Goal: Transaction & Acquisition: Obtain resource

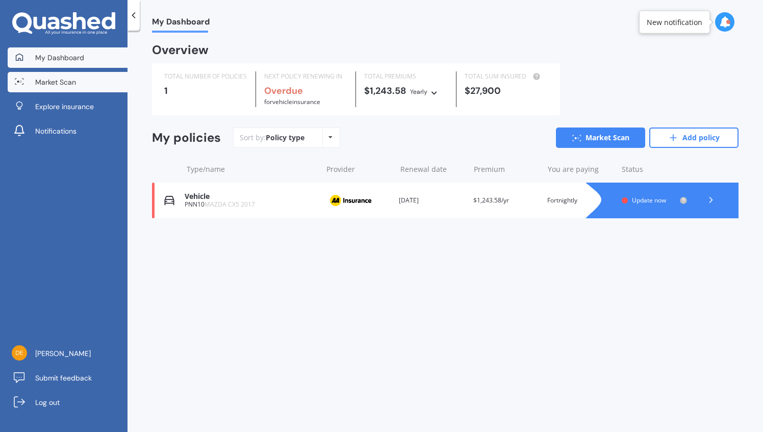
click at [60, 92] on link "Market Scan" at bounding box center [68, 82] width 120 height 20
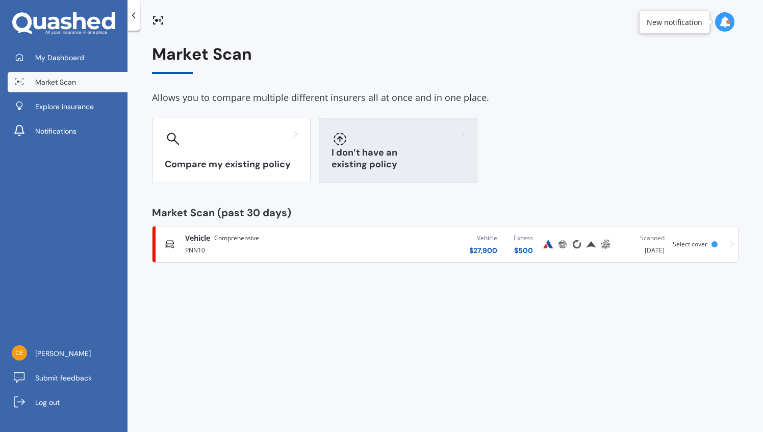
click at [405, 148] on div "I don’t have an existing policy" at bounding box center [398, 150] width 159 height 65
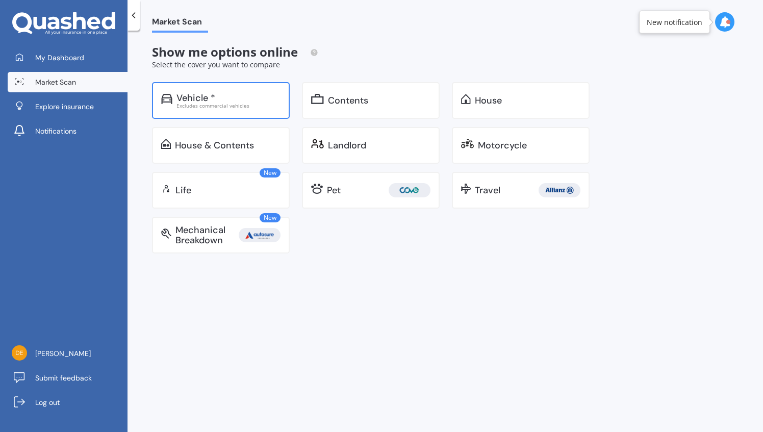
click at [238, 103] on div "Excludes commercial vehicles" at bounding box center [229, 105] width 104 height 5
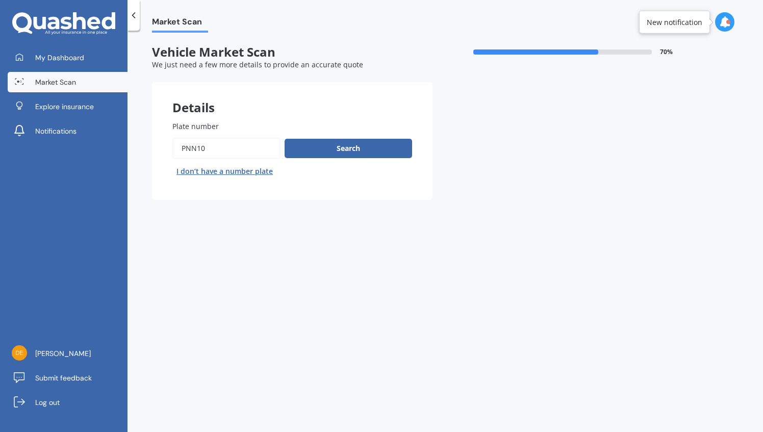
drag, startPoint x: 224, startPoint y: 149, endPoint x: 171, endPoint y: 143, distance: 52.9
click at [171, 143] on div "Plate number Search I don’t have a number plate" at bounding box center [292, 150] width 281 height 99
drag, startPoint x: 315, startPoint y: 150, endPoint x: 291, endPoint y: 151, distance: 24.5
click at [291, 151] on button "Search" at bounding box center [349, 148] width 128 height 19
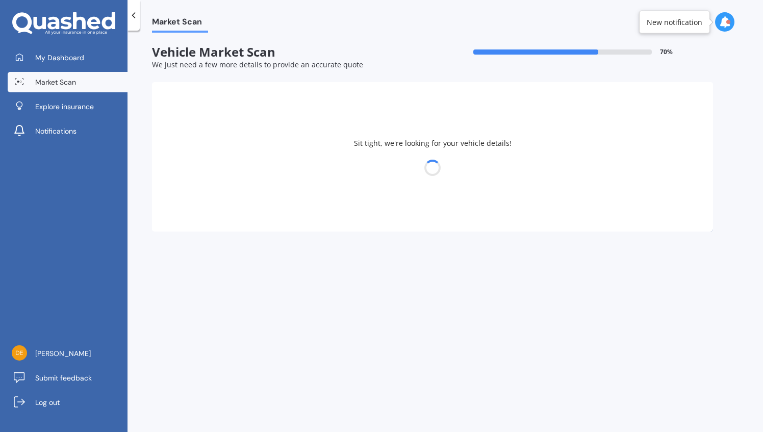
select select "MAZDA"
select select "22"
select select "10"
select select "1979"
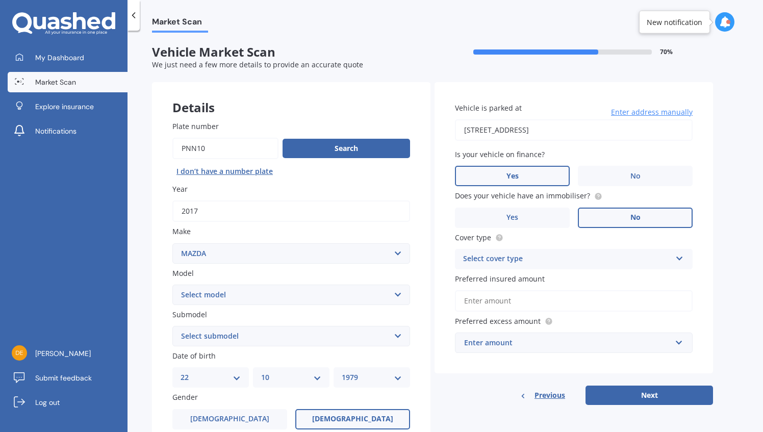
click at [616, 257] on div "Select cover type" at bounding box center [567, 259] width 208 height 12
click at [611, 278] on div "Comprehensive" at bounding box center [574, 279] width 237 height 18
click at [604, 295] on input "Preferred insured amount" at bounding box center [574, 300] width 238 height 21
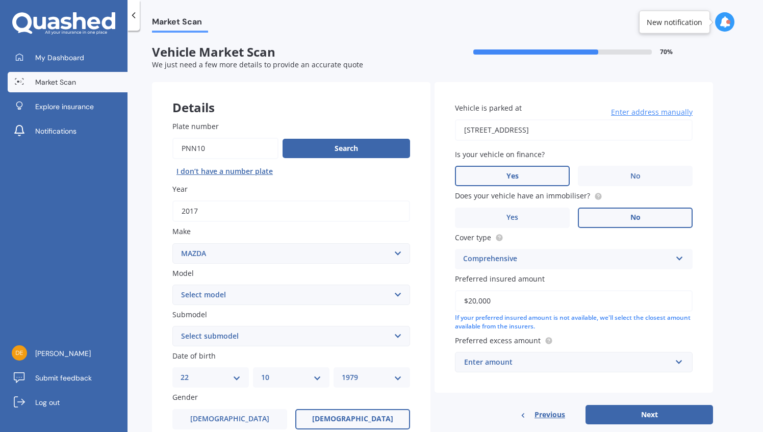
click at [493, 408] on div "Previous Next" at bounding box center [574, 414] width 279 height 19
click at [531, 369] on input "text" at bounding box center [570, 362] width 229 height 19
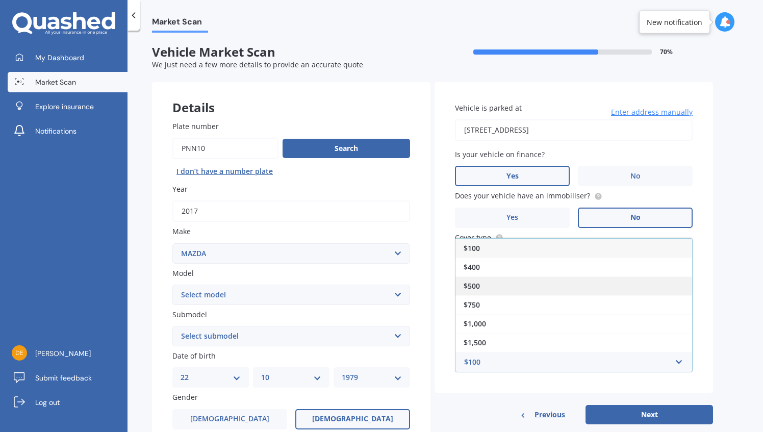
click at [509, 284] on div "$500" at bounding box center [574, 286] width 237 height 19
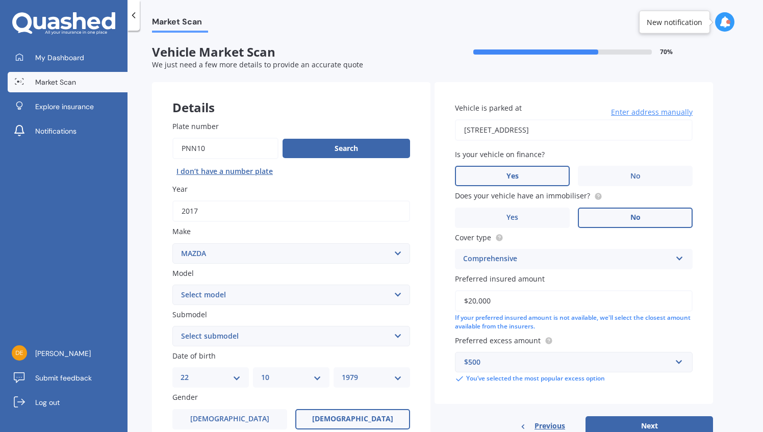
click at [726, 295] on div "Market Scan Vehicle Market Scan 70 % We just need a few more details to provide…" at bounding box center [446, 234] width 636 height 402
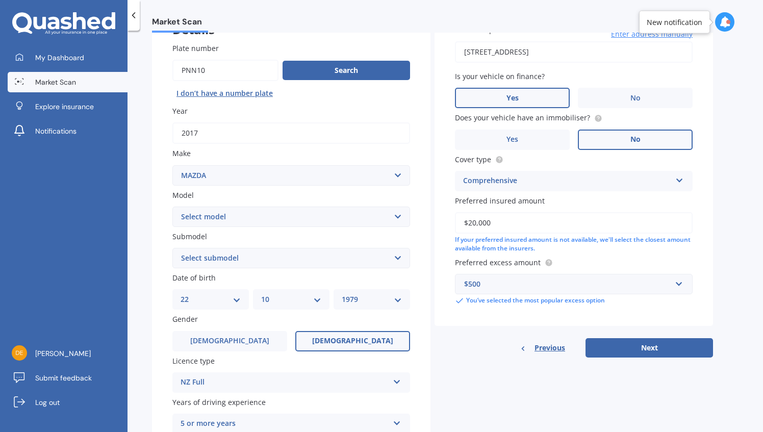
scroll to position [78, 0]
click at [513, 225] on input "$20,000" at bounding box center [574, 223] width 238 height 21
drag, startPoint x: 513, startPoint y: 225, endPoint x: 436, endPoint y: 227, distance: 77.6
click at [436, 227] on div "Vehicle is parked at [STREET_ADDRESS] Enter address manually Is your vehicle on…" at bounding box center [574, 166] width 279 height 322
type input "$25,000"
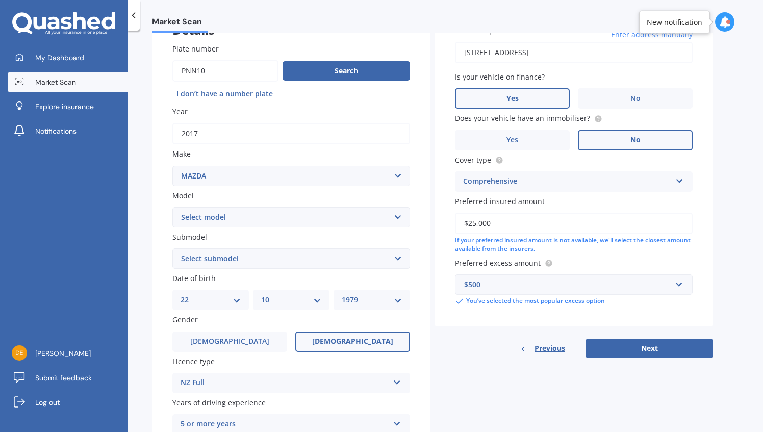
click at [564, 393] on div "Details Plate number Search I don’t have a number plate Year [DATE] Make Select…" at bounding box center [432, 251] width 561 height 492
click at [645, 349] on button "Next" at bounding box center [650, 348] width 128 height 19
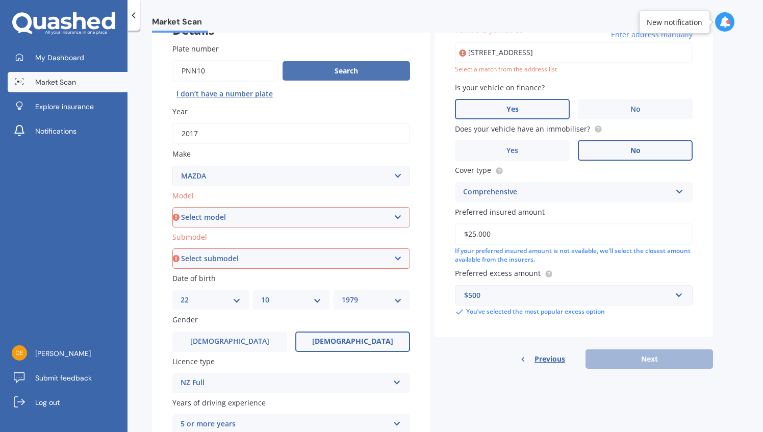
click at [333, 70] on button "Search" at bounding box center [347, 70] width 128 height 19
click at [309, 219] on select "Select model 121 2 3 323 323 / Familia 6 626 929 Atenza Autozam Axela AZ3 B2000…" at bounding box center [291, 217] width 238 height 20
click at [230, 216] on select "Select model 121 2 3 323 323 / Familia 6 626 929 Atenza Autozam Axela AZ3 B2000…" at bounding box center [291, 217] width 238 height 20
select select "CX5"
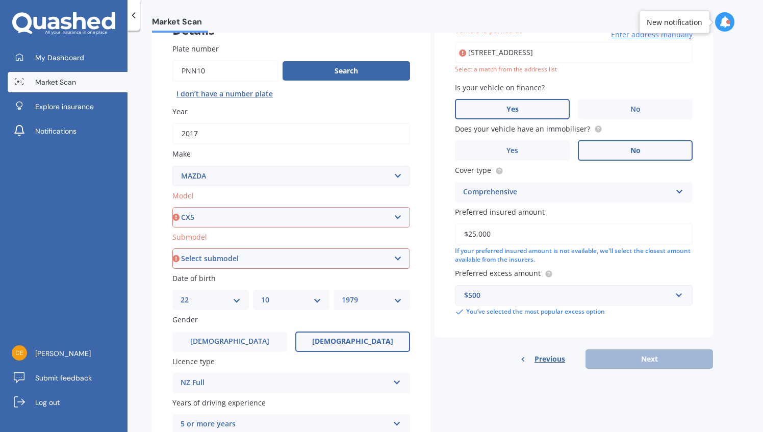
click at [172, 208] on select "Select model 121 2 3 323 323 / Familia 6 626 929 Atenza Autozam Axela AZ3 B2000…" at bounding box center [291, 217] width 238 height 20
click at [244, 259] on select "Select submodel 2.2 Diesel 2WD XD 2.5S 4WD Diesel Limited 4WD GSX 2.2 Diesel St…" at bounding box center [291, 258] width 238 height 20
select select "2.2 DIESEL 2WD XD"
click at [172, 249] on select "Select submodel 2.2 Diesel 2WD XD 2.5S 4WD Diesel Limited 4WD GSX 2.2 Diesel St…" at bounding box center [291, 258] width 238 height 20
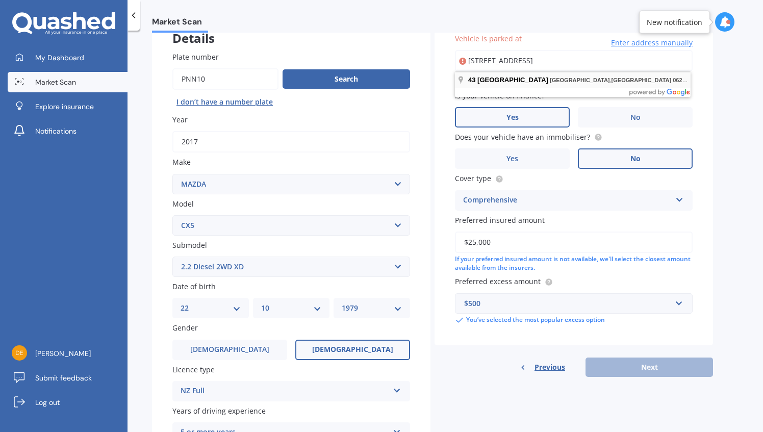
type input "[STREET_ADDRESS]"
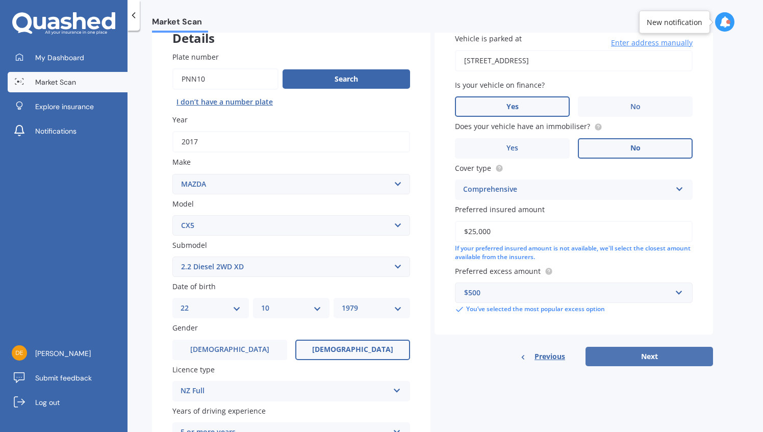
click at [629, 353] on button "Next" at bounding box center [650, 356] width 128 height 19
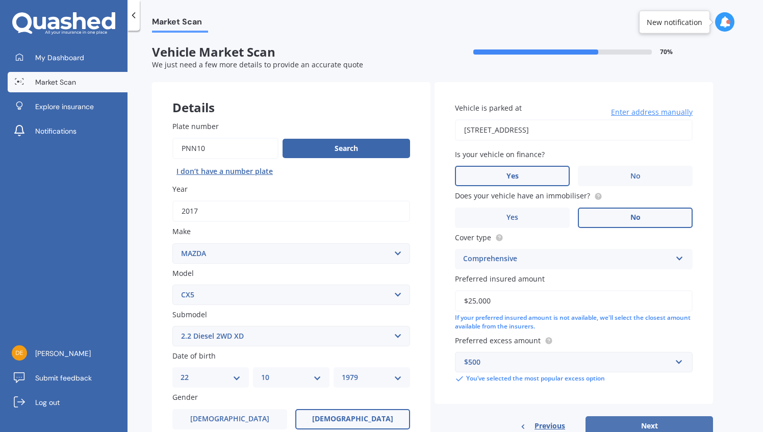
select select "22"
select select "10"
select select "1979"
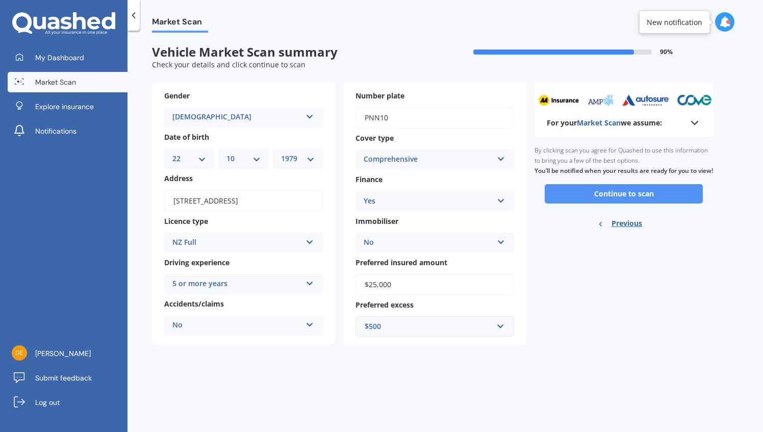
click at [613, 198] on button "Continue to scan" at bounding box center [624, 193] width 158 height 19
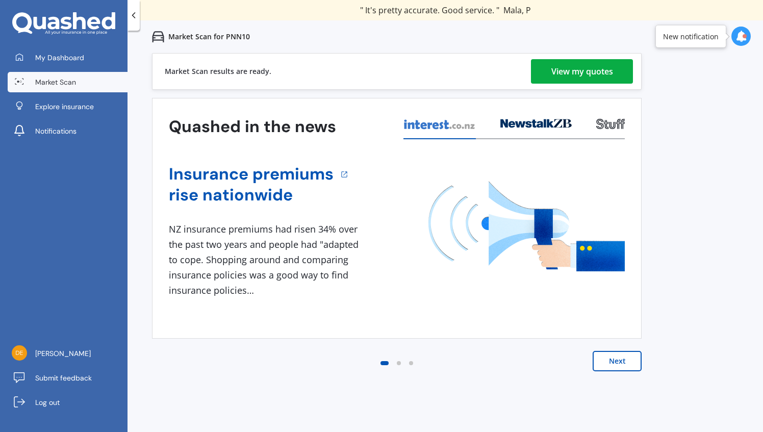
click at [574, 72] on div "View my quotes" at bounding box center [583, 71] width 62 height 24
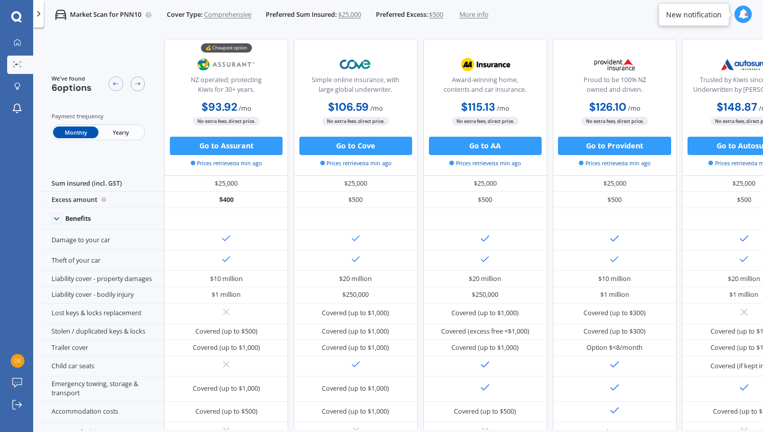
scroll to position [0, 1]
click at [246, 106] on span "/ mo" at bounding box center [244, 108] width 13 height 9
click at [378, 105] on span "/ mo" at bounding box center [376, 108] width 13 height 9
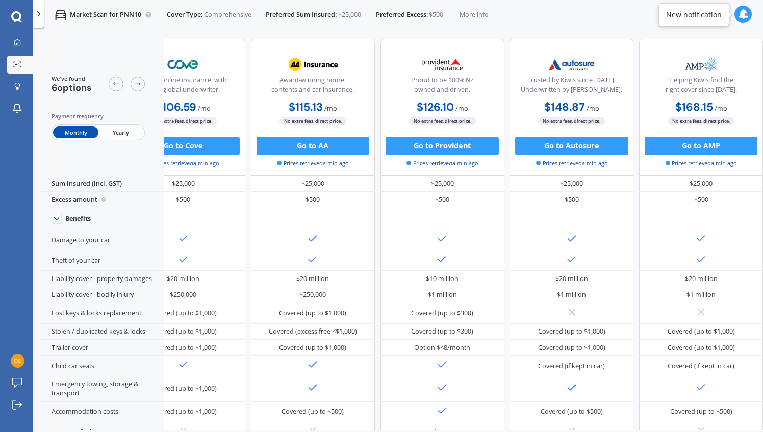
click at [462, 105] on span "/ mo" at bounding box center [462, 108] width 13 height 9
click at [464, 108] on span "/ mo" at bounding box center [462, 108] width 13 height 9
click at [16, 67] on div at bounding box center [18, 64] width 14 height 7
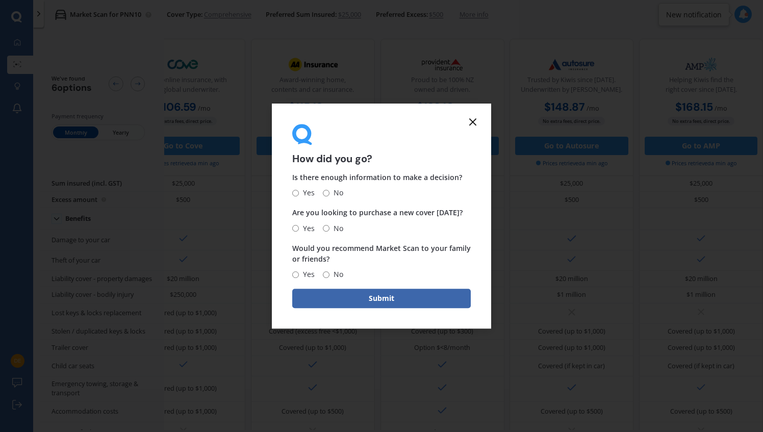
click at [334, 232] on span "No" at bounding box center [337, 228] width 14 height 12
click at [330, 232] on input "No" at bounding box center [326, 228] width 7 height 7
radio input "true"
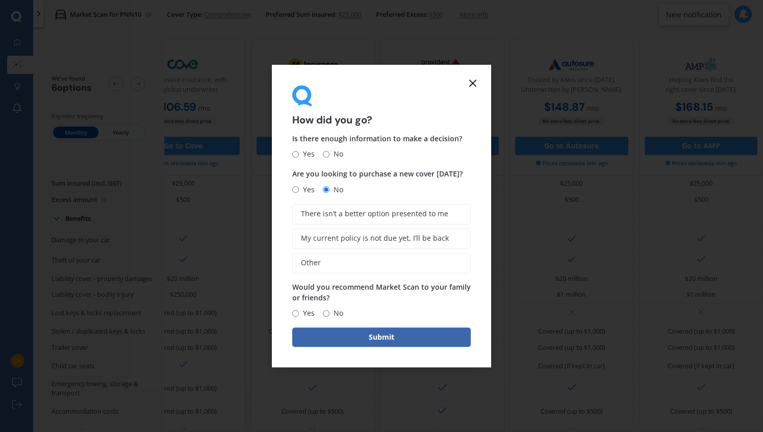
click at [469, 84] on icon at bounding box center [473, 83] width 12 height 12
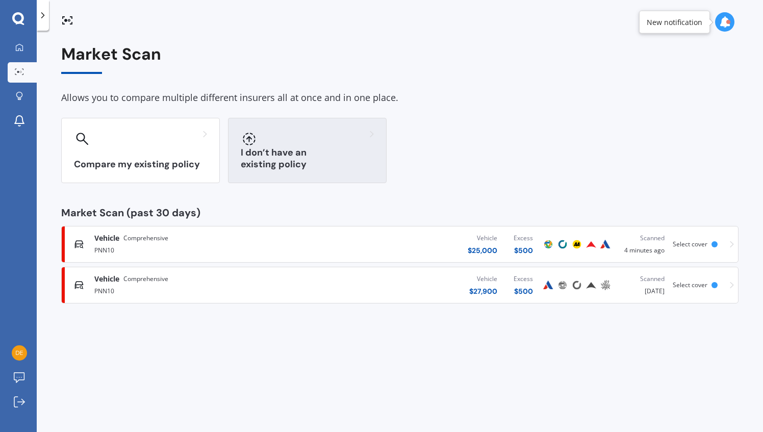
click at [305, 157] on div "I don’t have an existing policy" at bounding box center [307, 150] width 159 height 65
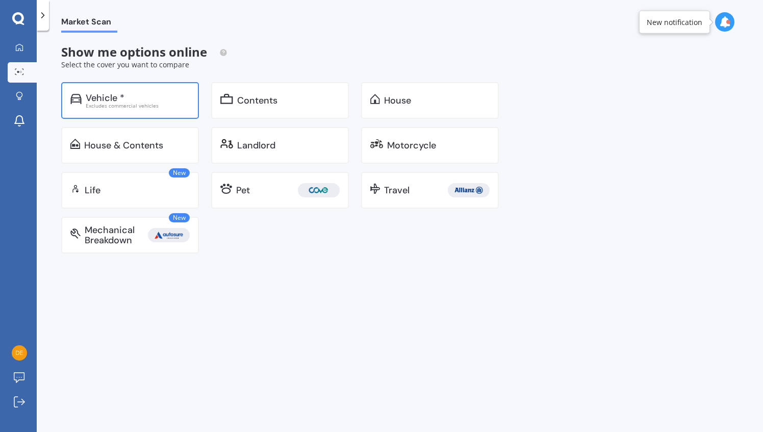
click at [123, 94] on div "Vehicle *" at bounding box center [105, 98] width 39 height 10
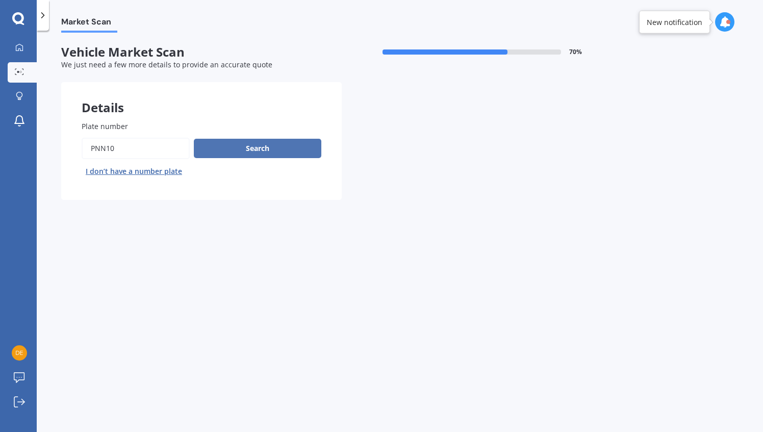
click at [216, 154] on button "Search" at bounding box center [258, 148] width 128 height 19
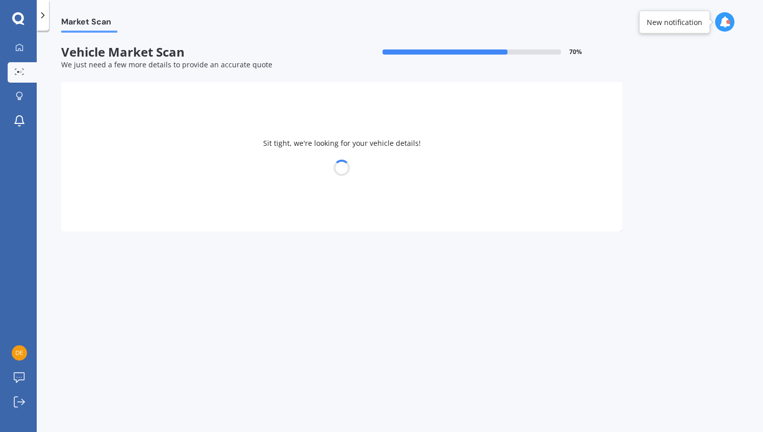
select select "MAZDA"
select select "22"
select select "10"
select select "1979"
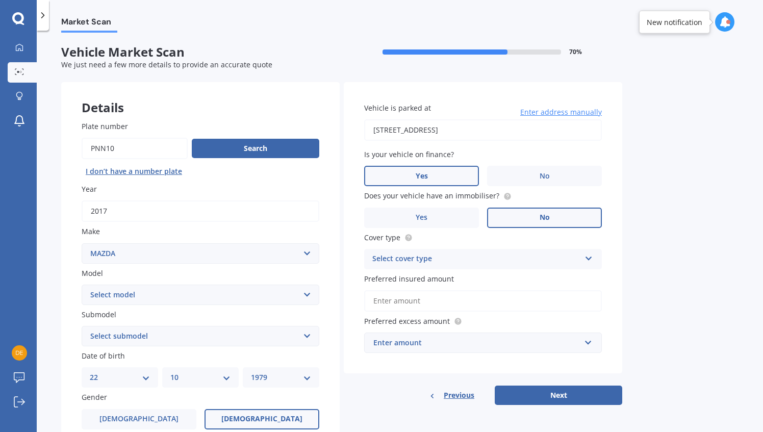
click at [169, 298] on select "Select model 121 2 3 323 323 / Familia 6 626 929 Atenza Autozam Axela AZ3 B2000…" at bounding box center [201, 295] width 238 height 20
select select "CX5"
click at [82, 285] on select "Select model 121 2 3 323 323 / Familia 6 626 929 Atenza Autozam Axela AZ3 B2000…" at bounding box center [201, 295] width 238 height 20
click at [138, 342] on select "Select submodel 2.2 Diesel 2WD XD 2.5S 4WD Diesel Limited 4WD GSX 2.2 Diesel St…" at bounding box center [201, 336] width 238 height 20
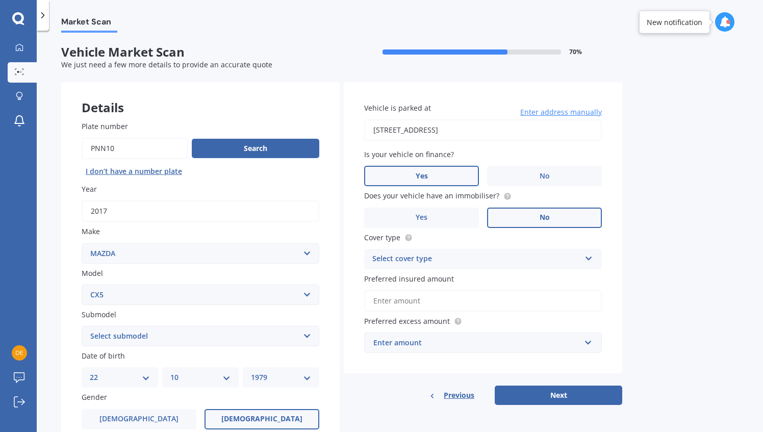
click at [186, 336] on select "Select submodel 2.2 Diesel 2WD XD 2.5S 4WD Diesel Limited 4WD GSX 2.2 Diesel St…" at bounding box center [201, 336] width 238 height 20
